Goal: Task Accomplishment & Management: Complete application form

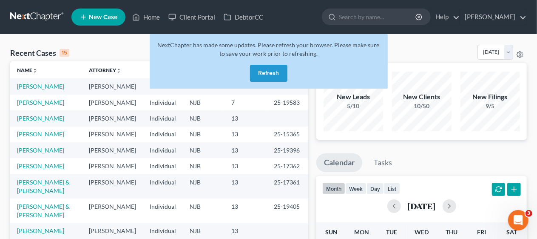
click at [267, 71] on button "Refresh" at bounding box center [268, 73] width 37 height 17
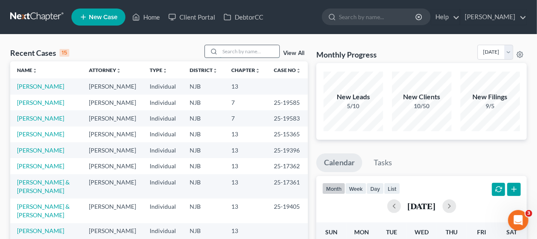
click at [226, 49] on input "search" at bounding box center [250, 51] width 60 height 12
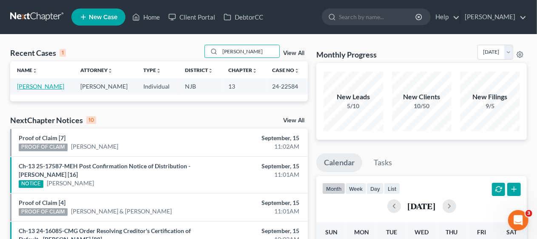
type input "[PERSON_NAME]"
click at [44, 86] on link "[PERSON_NAME]" at bounding box center [40, 86] width 47 height 7
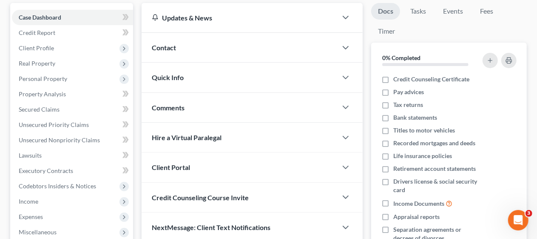
scroll to position [85, 0]
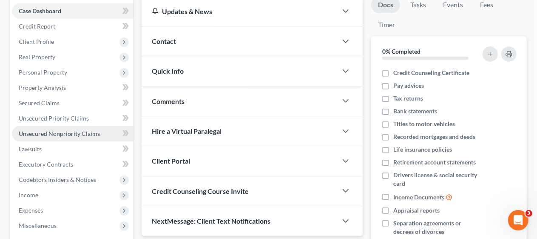
click at [83, 130] on span "Unsecured Nonpriority Claims" at bounding box center [59, 133] width 81 height 7
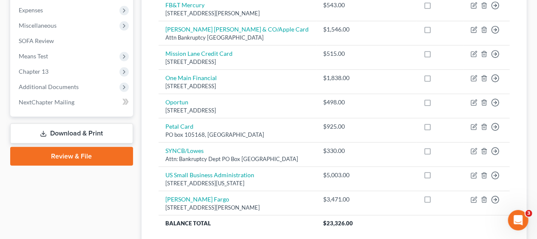
scroll to position [298, 0]
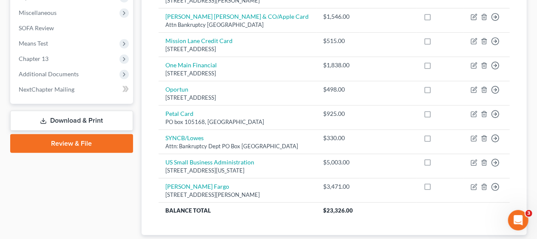
click at [152, 149] on div "Creditor expand_more expand_less unfold_more Balance expand_more expand_less un…" at bounding box center [334, 23] width 365 height 423
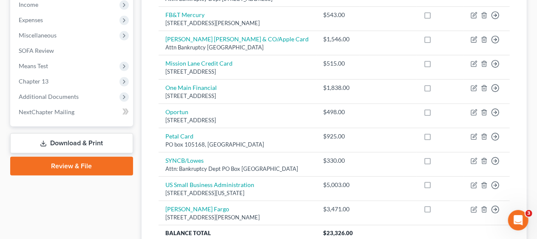
scroll to position [288, 0]
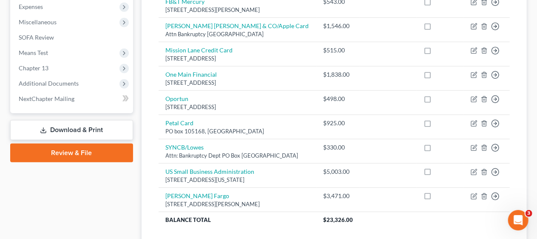
click at [149, 137] on div "Unsecured Nonpriority Claims New Claim Import CSV Export CSV Delete All Credito…" at bounding box center [335, 18] width 386 height 451
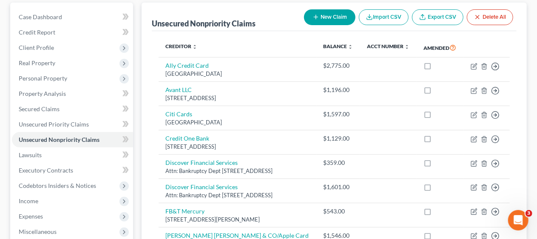
scroll to position [128, 0]
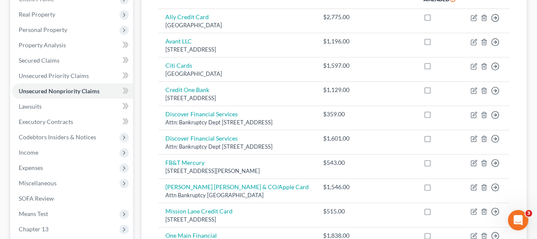
click at [150, 94] on div "Unsecured Nonpriority Claims New Claim Import CSV Export CSV Delete All Credito…" at bounding box center [335, 179] width 386 height 451
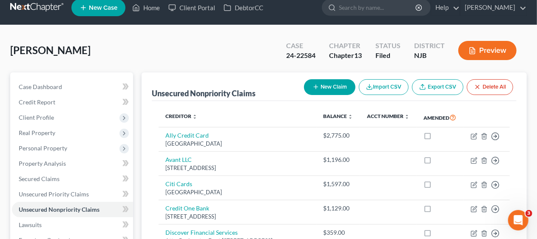
scroll to position [0, 0]
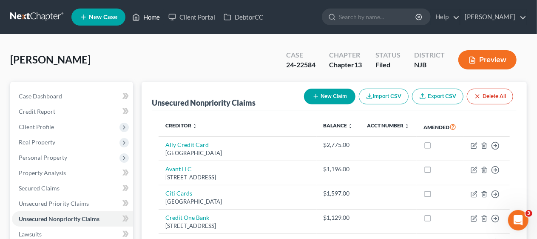
click at [154, 16] on link "Home" at bounding box center [146, 16] width 36 height 15
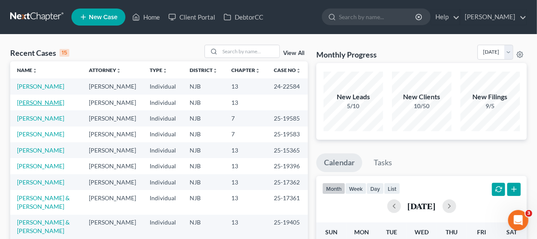
click at [46, 106] on link "[PERSON_NAME]" at bounding box center [40, 102] width 47 height 7
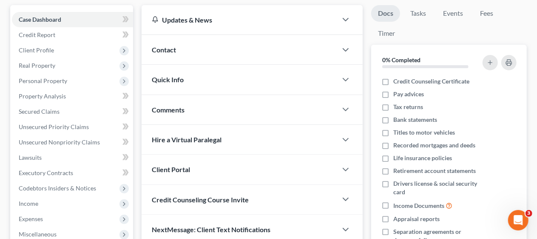
scroll to position [85, 0]
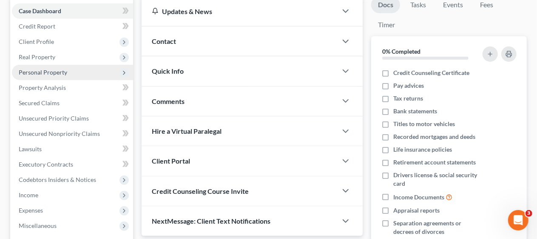
click at [56, 74] on span "Personal Property" at bounding box center [43, 72] width 49 height 7
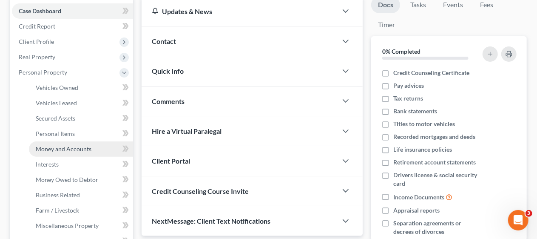
click at [67, 147] on span "Money and Accounts" at bounding box center [64, 148] width 56 height 7
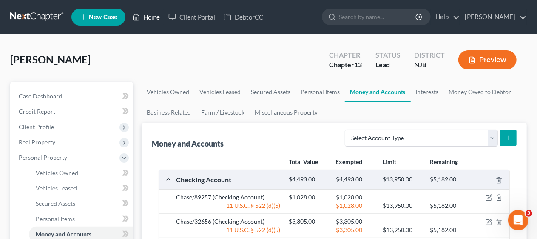
click at [148, 17] on link "Home" at bounding box center [146, 16] width 36 height 15
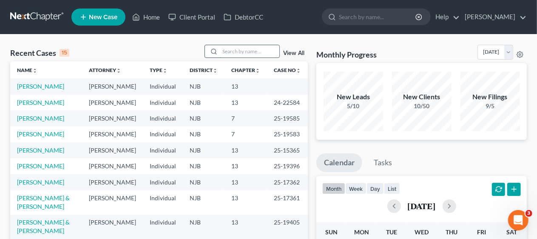
click at [229, 52] on input "search" at bounding box center [250, 51] width 60 height 12
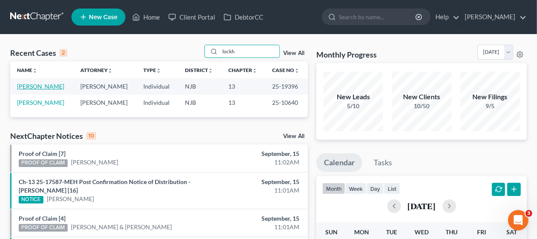
type input "lockh"
click at [46, 85] on link "[PERSON_NAME]" at bounding box center [40, 86] width 47 height 7
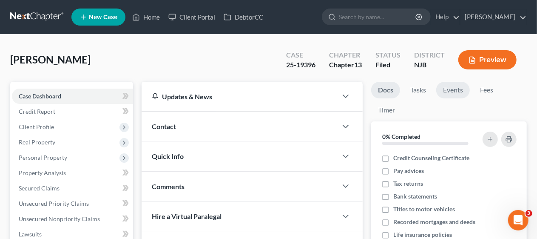
click at [452, 89] on link "Events" at bounding box center [454, 90] width 34 height 17
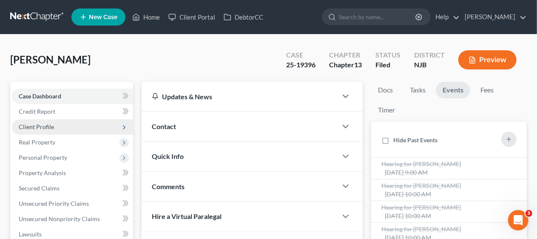
click at [81, 120] on span "Client Profile" at bounding box center [72, 126] width 121 height 15
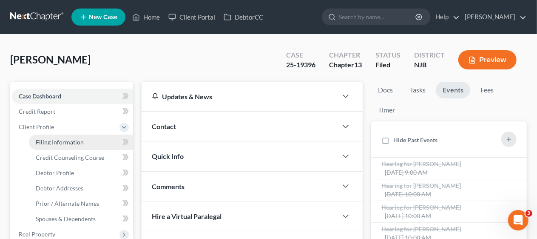
click at [93, 140] on link "Filing Information" at bounding box center [81, 141] width 104 height 15
select select "1"
select select "0"
select select "3"
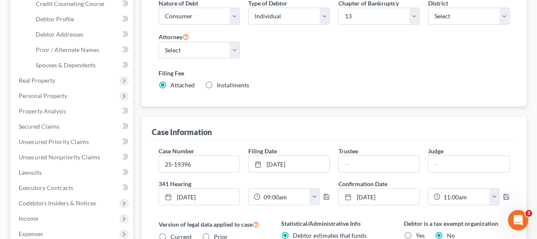
scroll to position [150, 0]
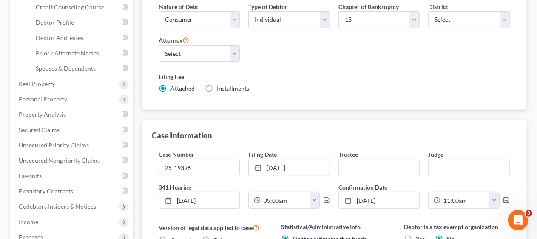
click at [138, 91] on div "Filing Information Credit Counseling Course Debtor Profile Debtor Addresses Pri…" at bounding box center [334, 190] width 394 height 519
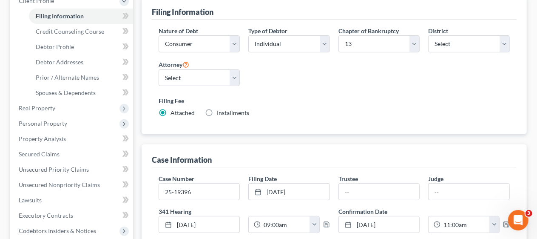
scroll to position [0, 0]
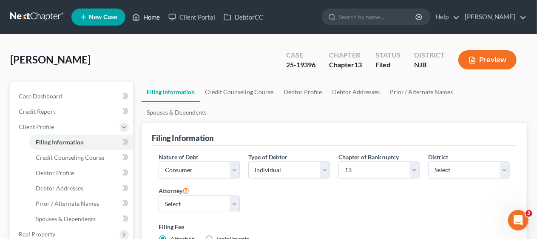
click at [151, 15] on link "Home" at bounding box center [146, 16] width 36 height 15
